Goal: Information Seeking & Learning: Check status

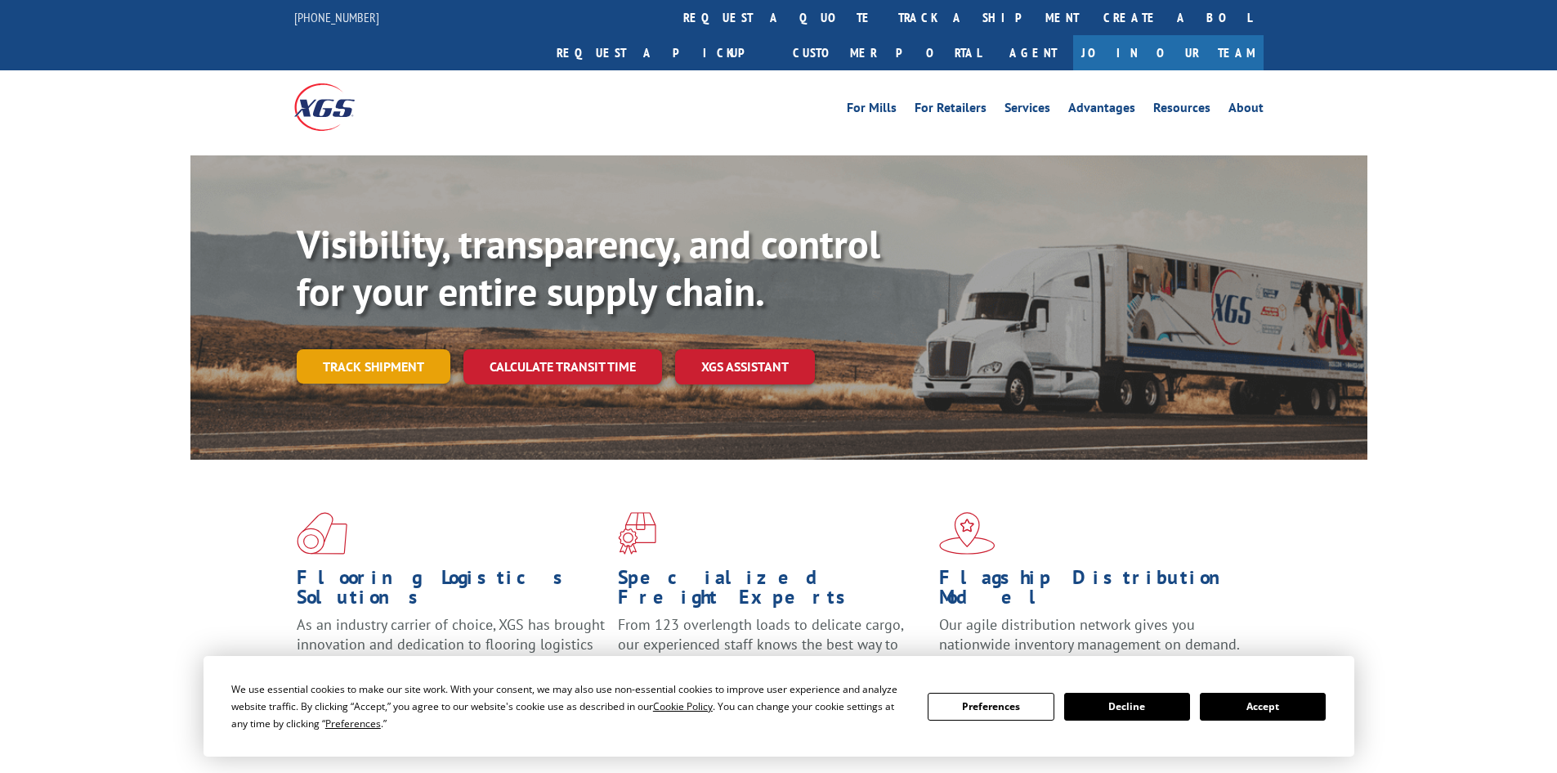
click at [361, 349] on link "Track shipment" at bounding box center [374, 366] width 154 height 34
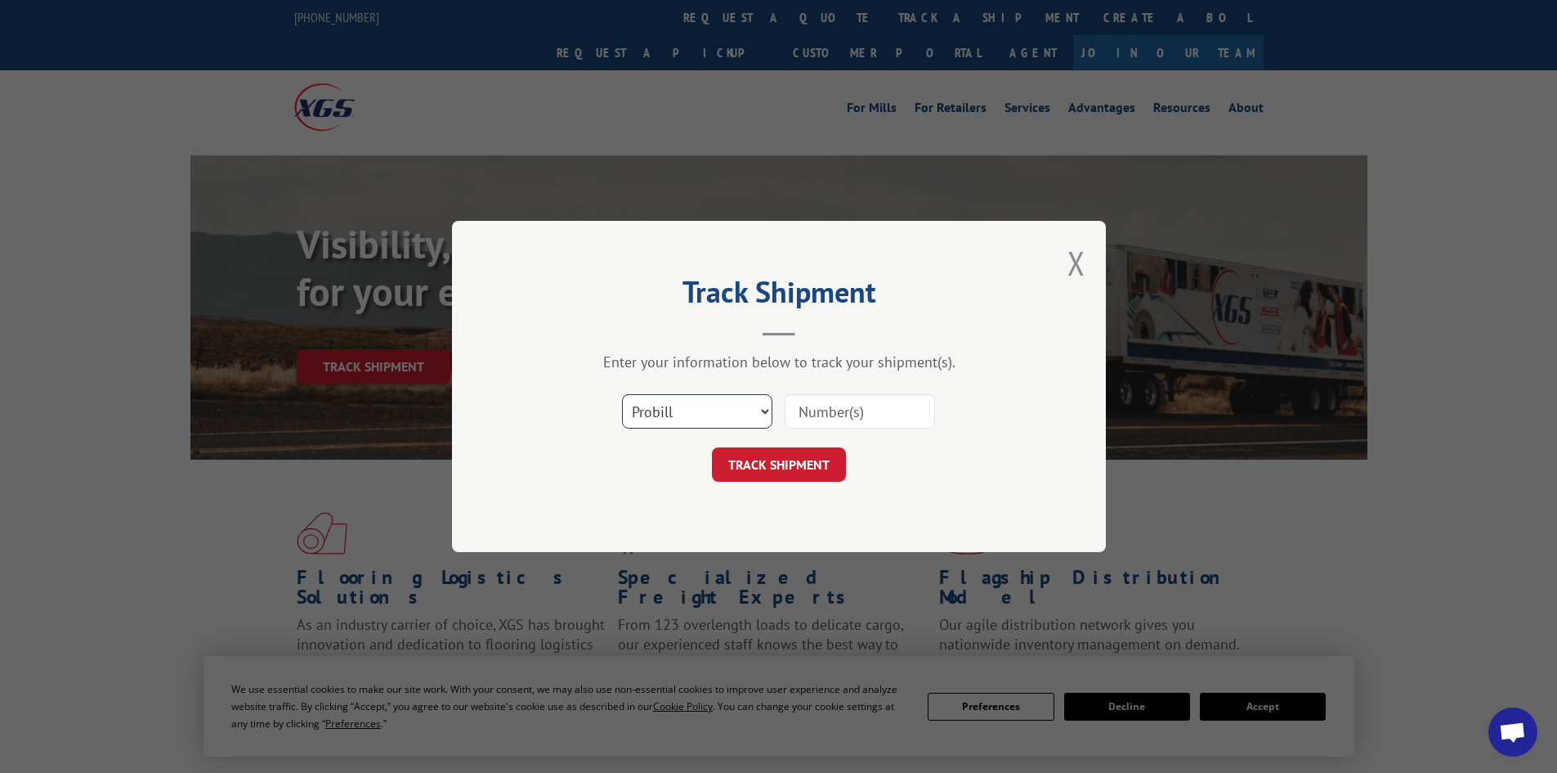
click at [667, 406] on select "Select category... Probill BOL PO" at bounding box center [697, 411] width 150 height 34
select select "bol"
click at [622, 394] on select "Select category... Probill BOL PO" at bounding box center [697, 411] width 150 height 34
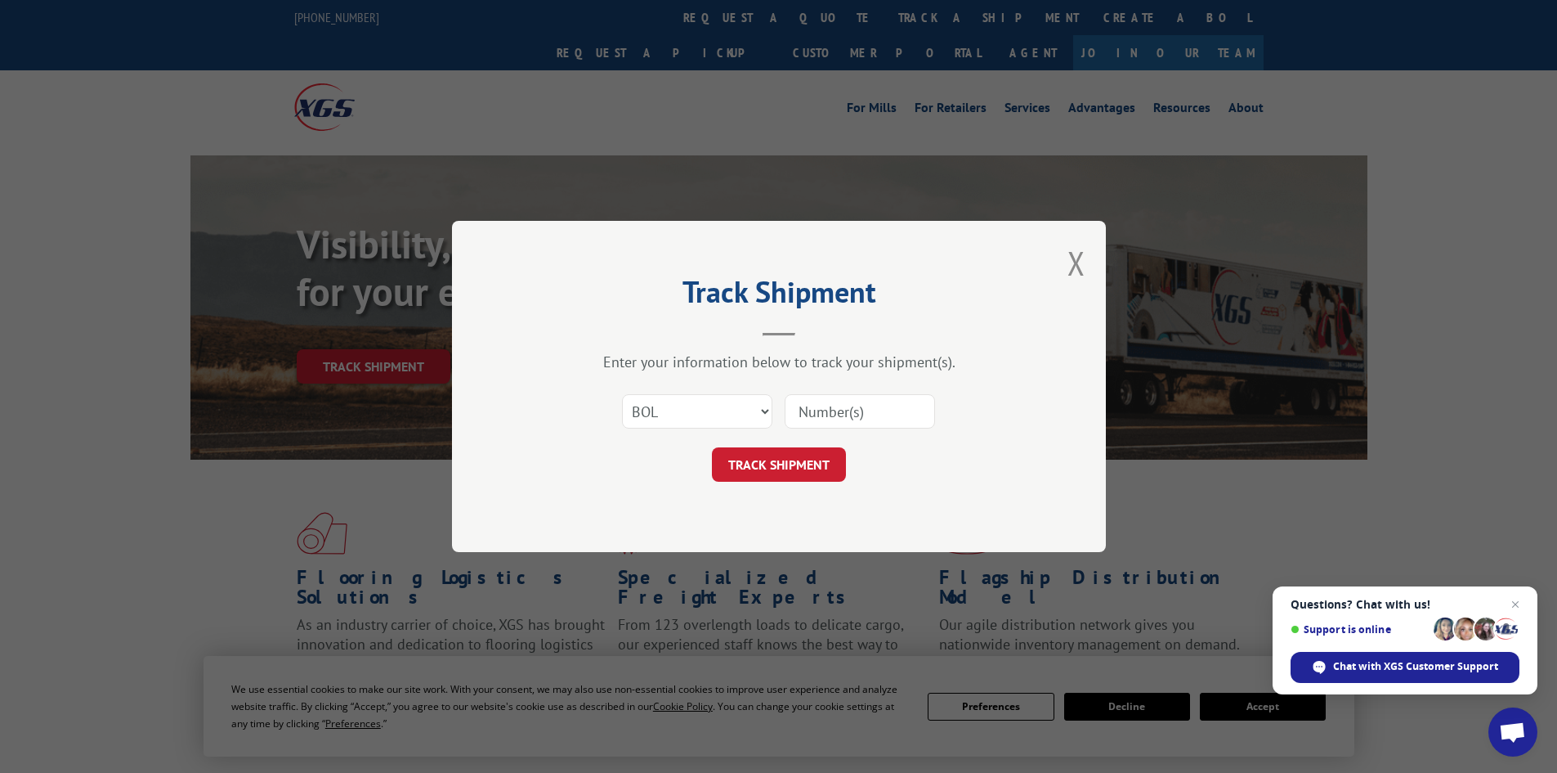
click at [857, 417] on input at bounding box center [860, 411] width 150 height 34
type input "5120560"
click button "TRACK SHIPMENT" at bounding box center [779, 464] width 134 height 34
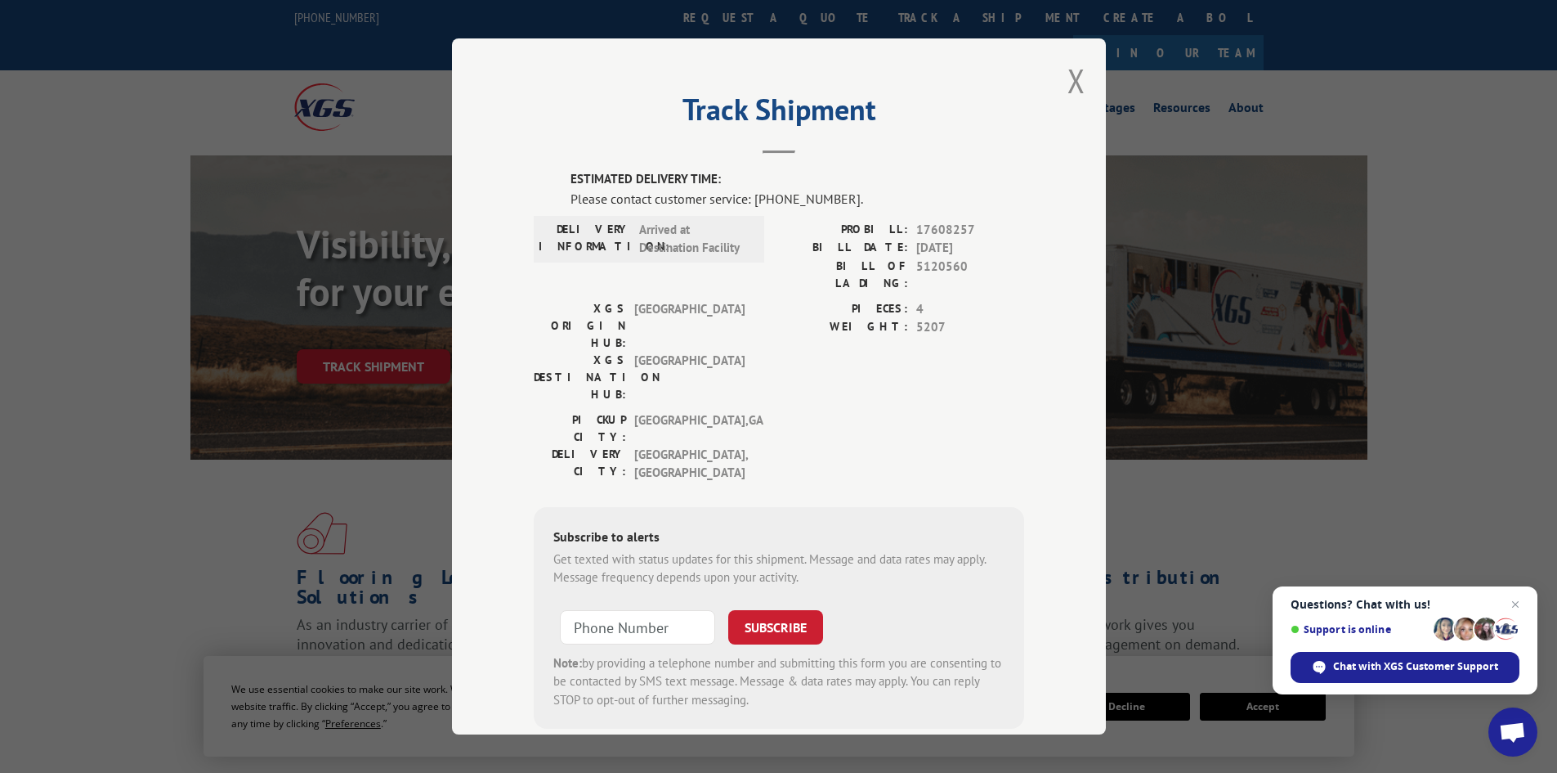
drag, startPoint x: 768, startPoint y: 371, endPoint x: 741, endPoint y: 377, distance: 28.4
click at [768, 411] on div "PICKUP CITY: [GEOGRAPHIC_DATA] , [GEOGRAPHIC_DATA]: [GEOGRAPHIC_DATA] , [GEOGRA…" at bounding box center [779, 450] width 490 height 79
drag, startPoint x: 495, startPoint y: 352, endPoint x: 709, endPoint y: 348, distance: 213.4
click at [709, 348] on div "Track Shipment ESTIMATED DELIVERY TIME: Please contact customer service: [PHONE…" at bounding box center [779, 386] width 654 height 696
click at [618, 352] on label "XGS DESTINATION HUB:" at bounding box center [580, 378] width 92 height 52
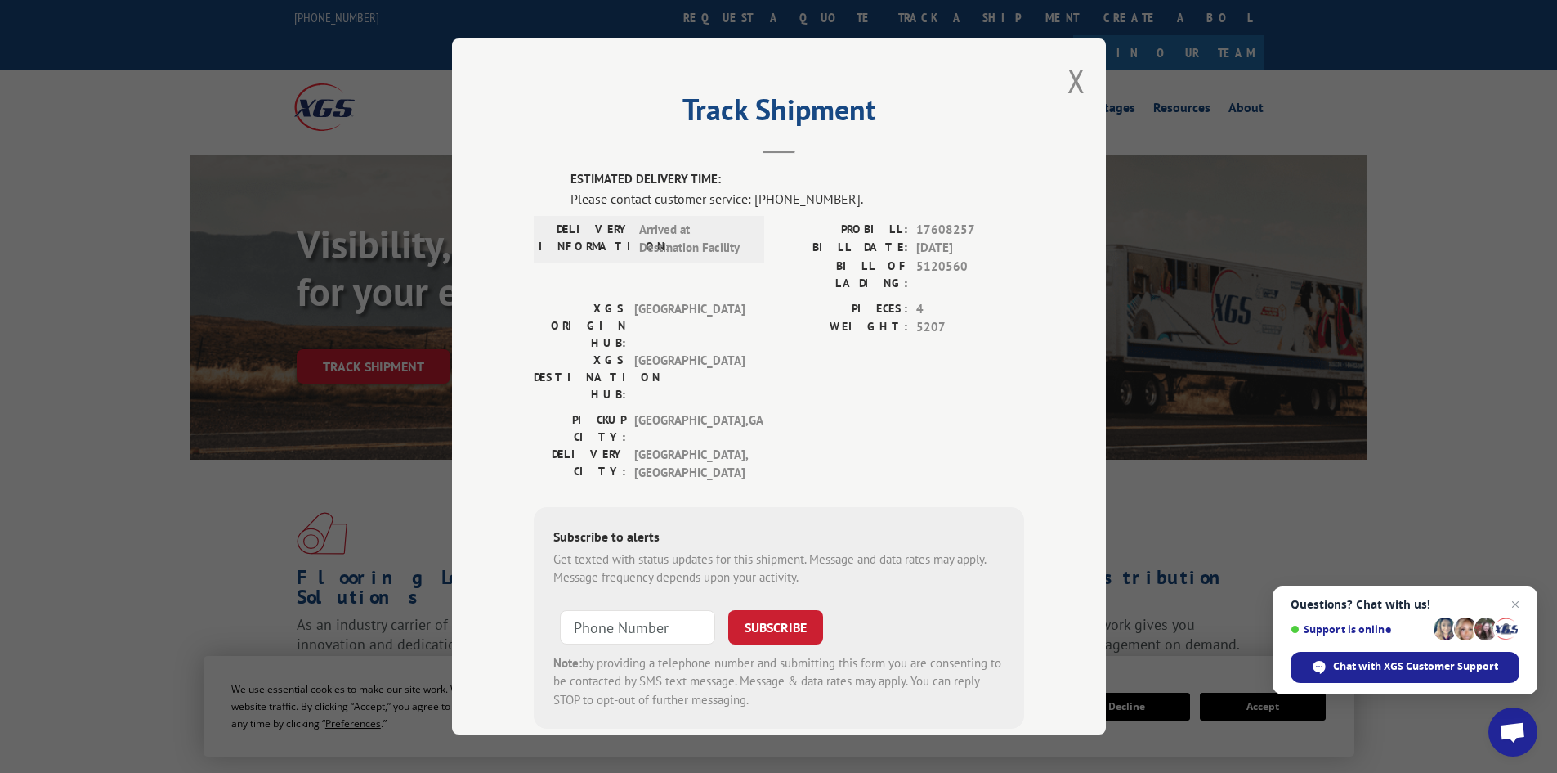
drag, startPoint x: 562, startPoint y: 194, endPoint x: 855, endPoint y: 625, distance: 521.3
click at [847, 623] on div "ESTIMATED DELIVERY TIME: Please contact customer service: [PHONE_NUMBER]. DELIV…" at bounding box center [779, 449] width 490 height 558
click at [869, 647] on div "ESTIMATED DELIVERY TIME: Please contact customer service: [PHONE_NUMBER]. DELIV…" at bounding box center [779, 471] width 490 height 602
click at [836, 322] on div "PIECES: 4 WEIGHT: 5207" at bounding box center [901, 355] width 245 height 111
click at [1520, 608] on span "Close chat" at bounding box center [1516, 604] width 20 height 20
